Goal: Information Seeking & Learning: Learn about a topic

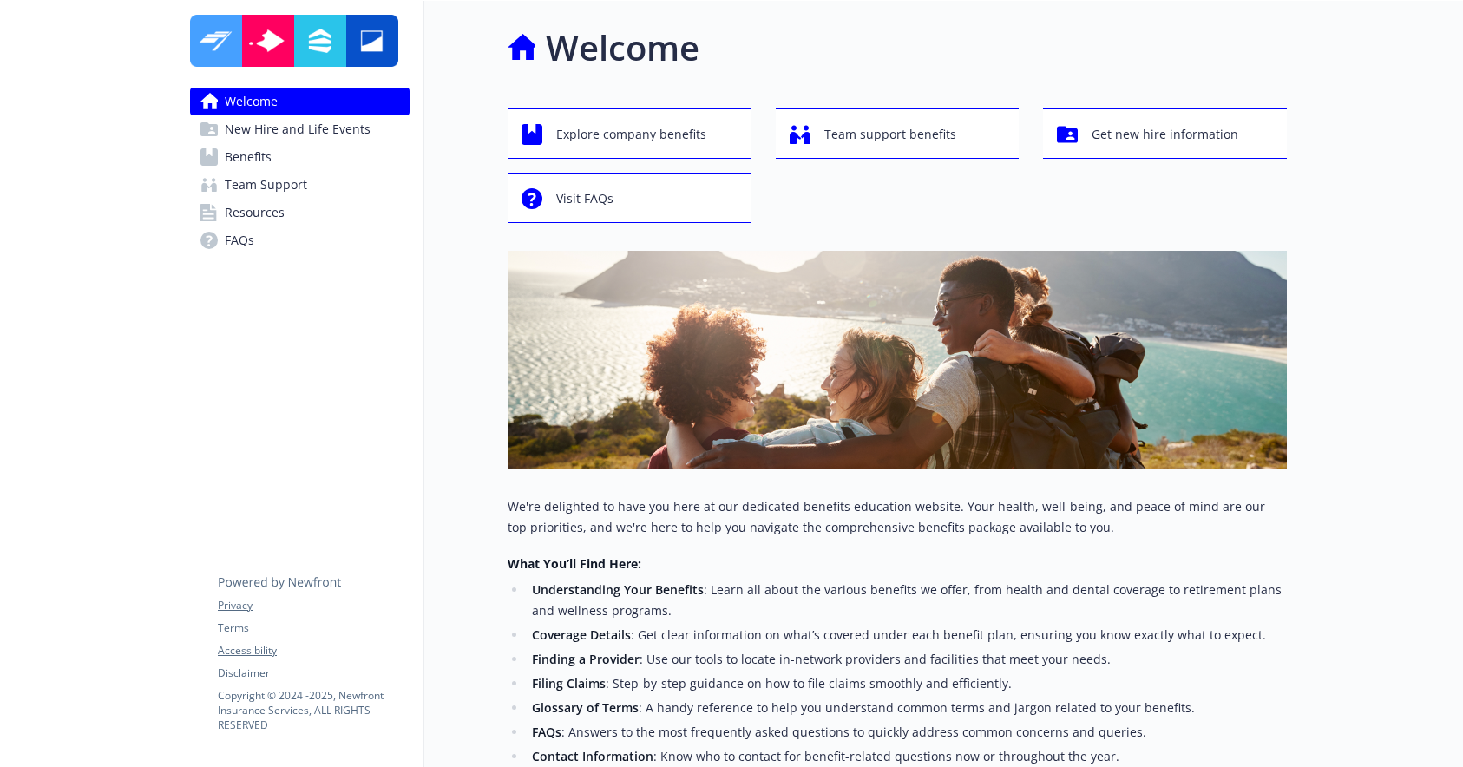
click at [240, 159] on span "Benefits" at bounding box center [248, 157] width 47 height 28
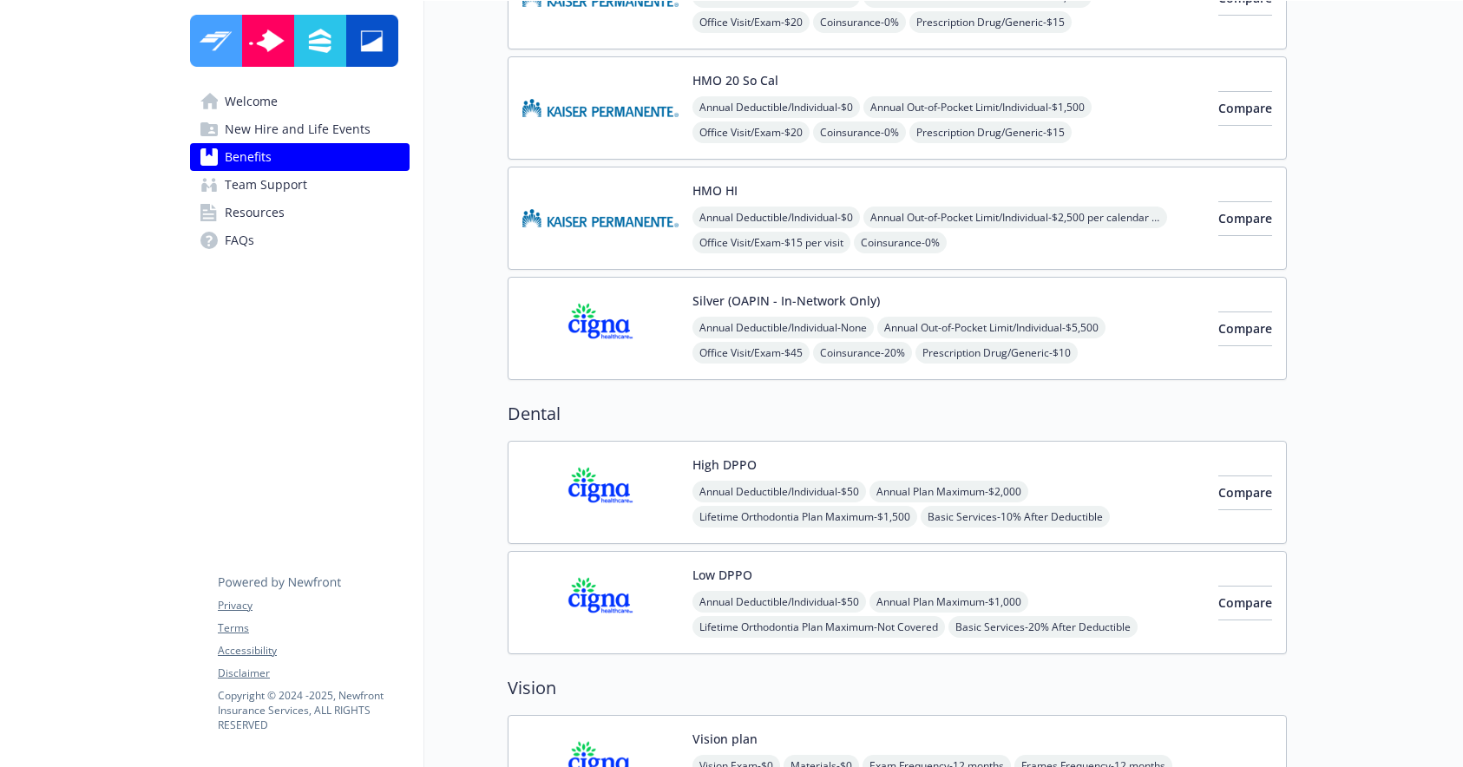
scroll to position [581, 0]
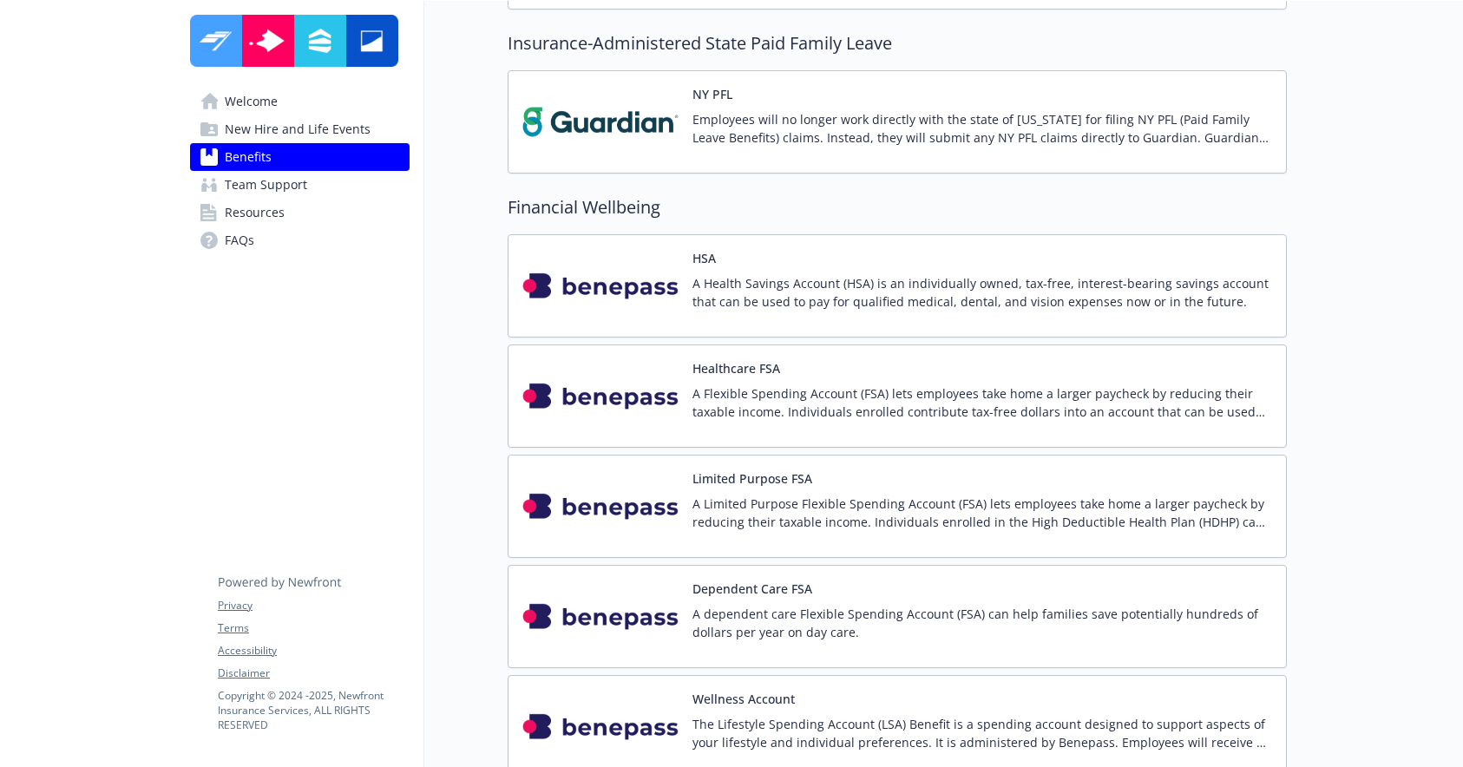
click at [820, 324] on div "HSA A Health Savings Account (HSA) is an individually owned, tax-free, interest…" at bounding box center [897, 285] width 779 height 103
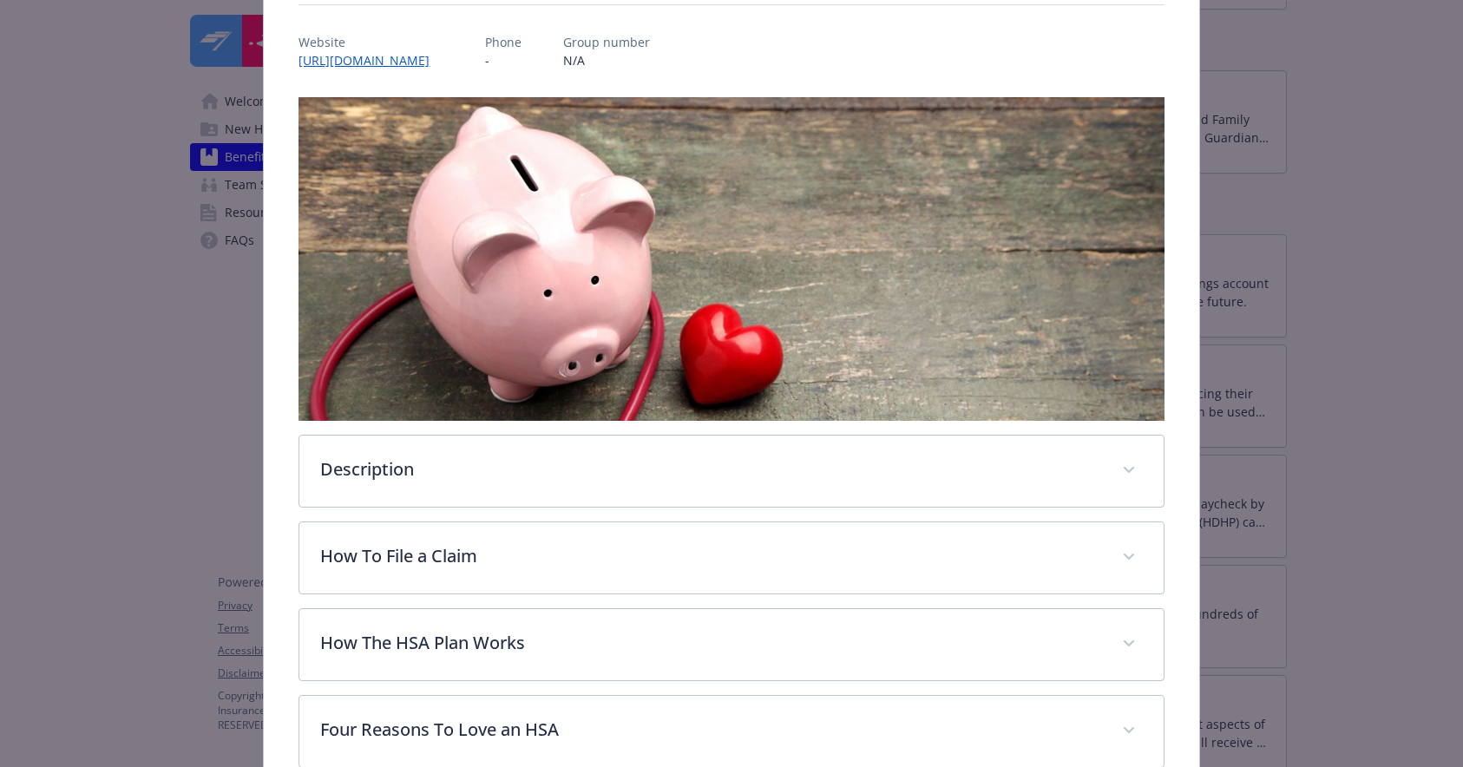
scroll to position [592, 0]
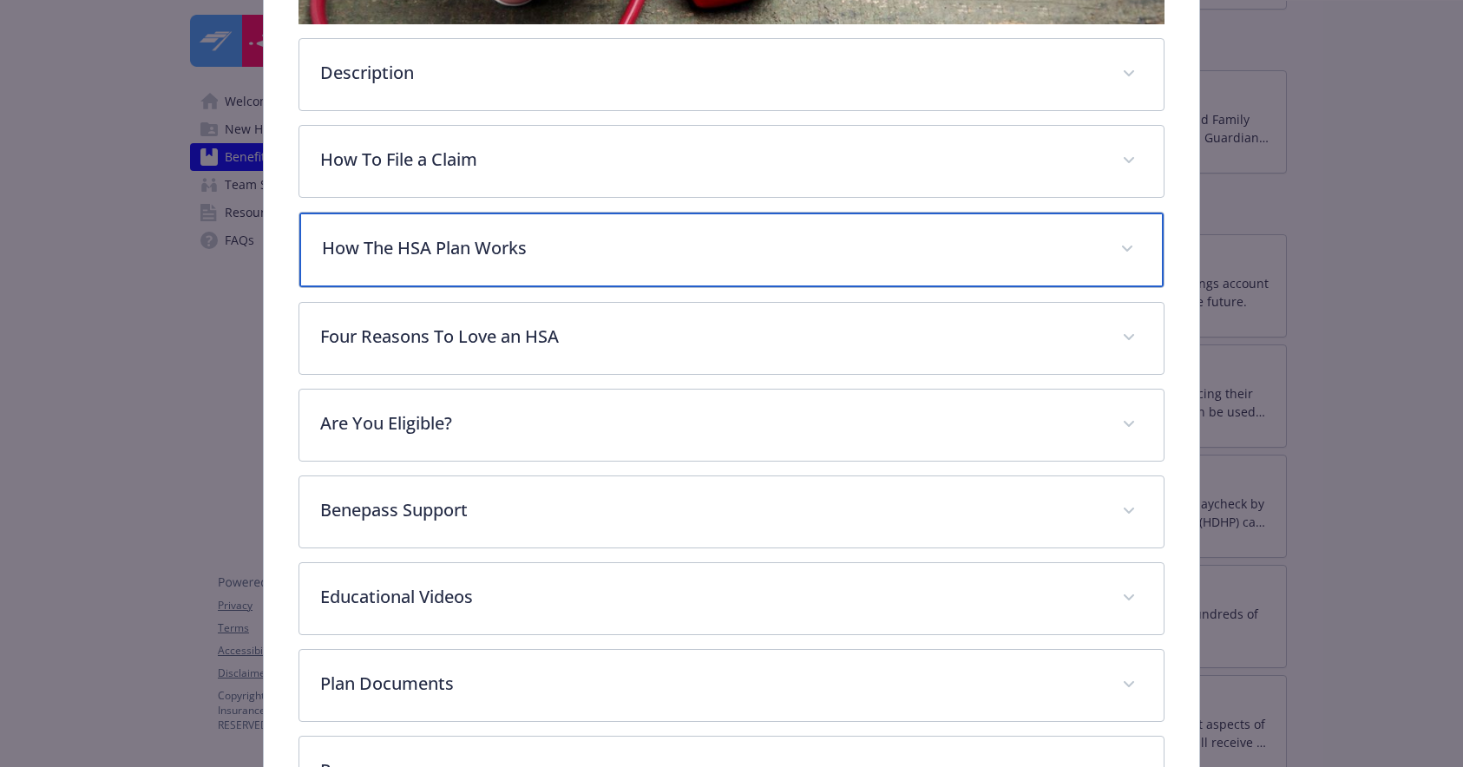
click at [493, 249] on p "How The HSA Plan Works" at bounding box center [710, 248] width 777 height 26
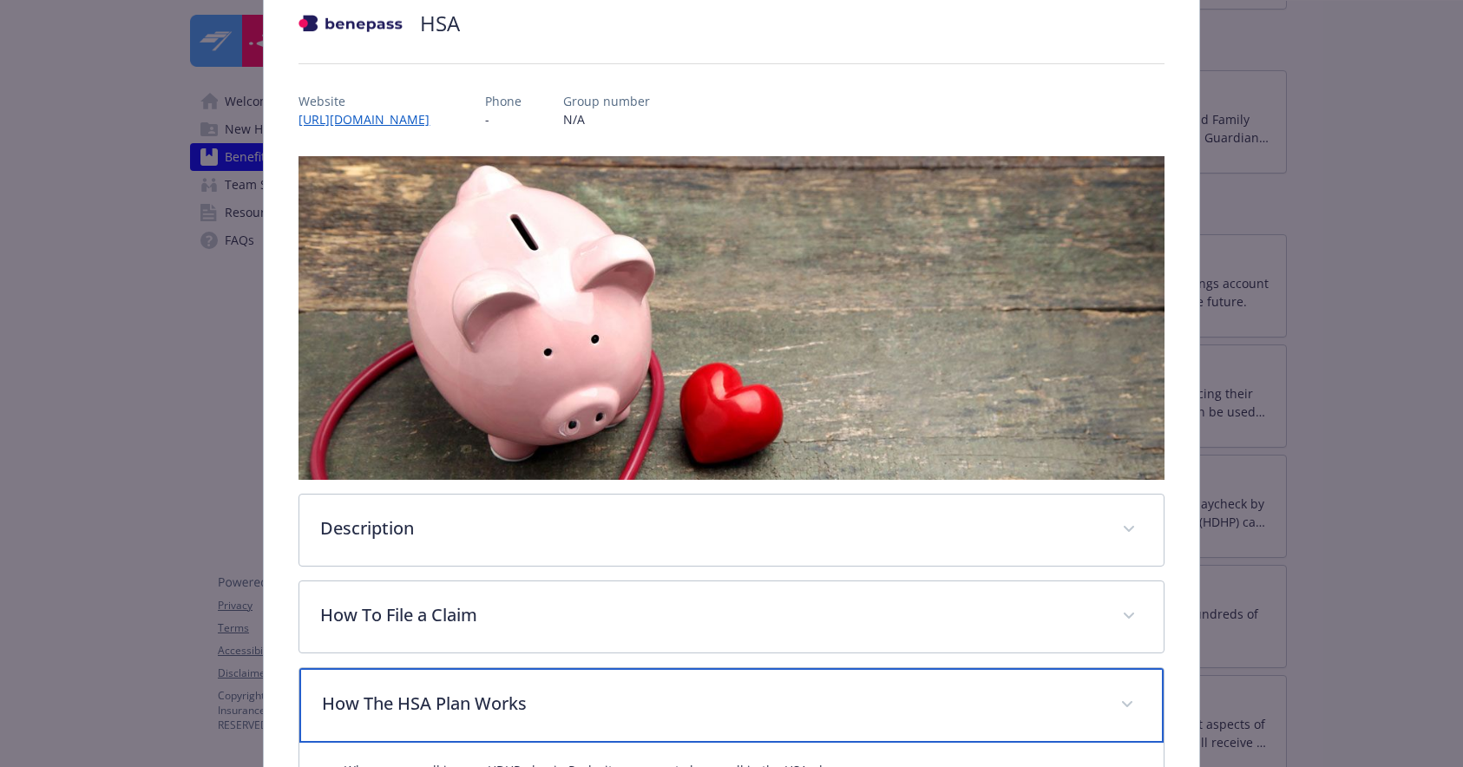
scroll to position [0, 0]
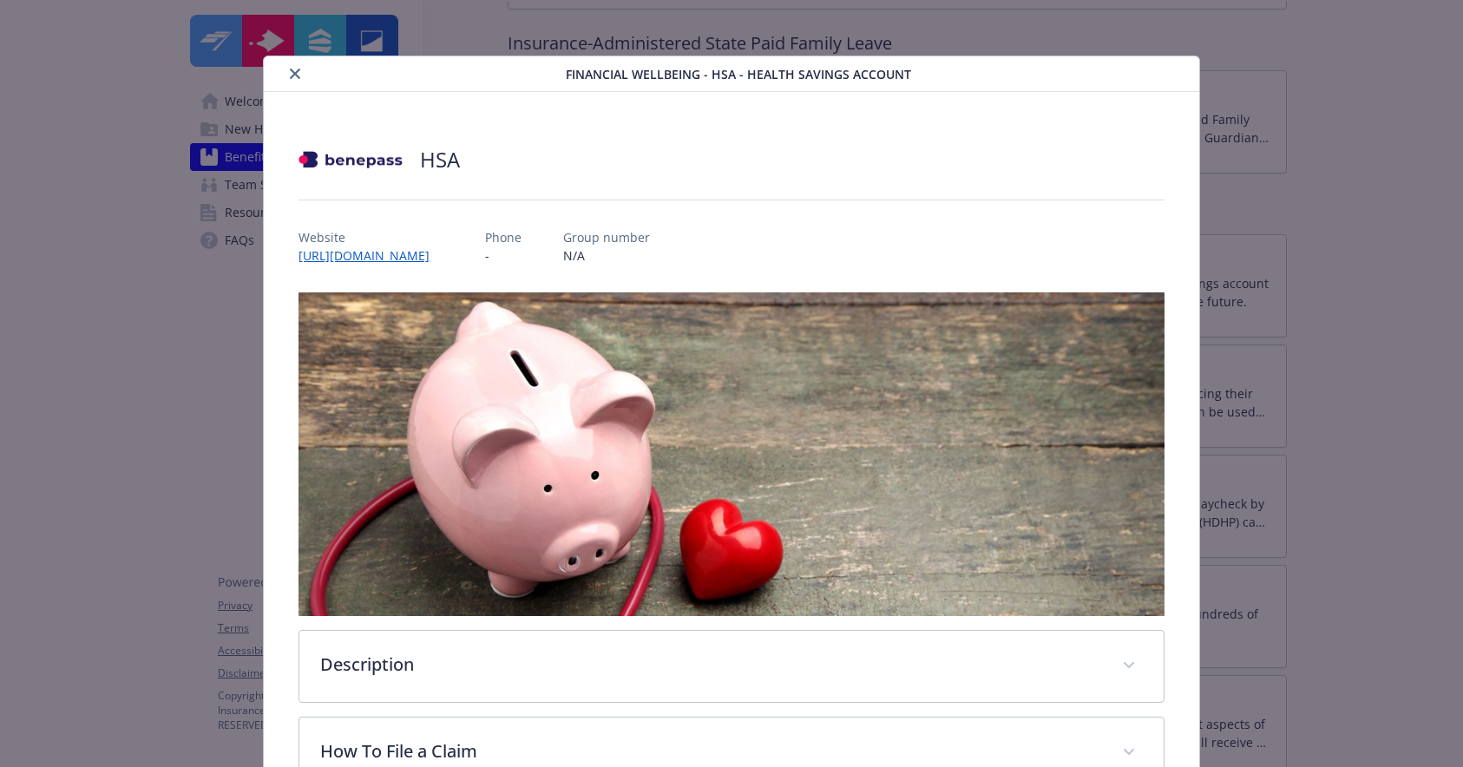
click at [296, 80] on button "close" at bounding box center [295, 73] width 21 height 21
